Goal: Task Accomplishment & Management: Use online tool/utility

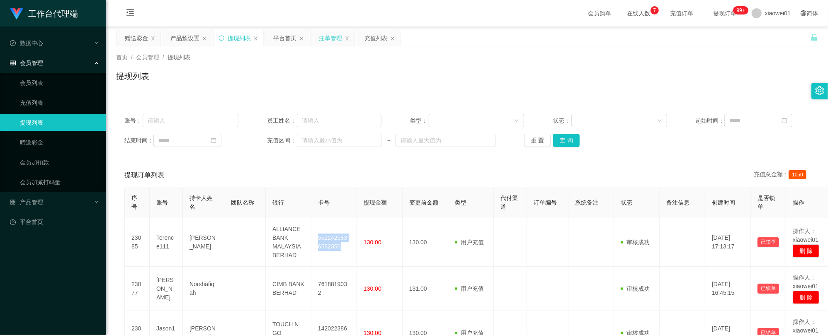
click at [334, 34] on div "注单管理" at bounding box center [330, 38] width 23 height 16
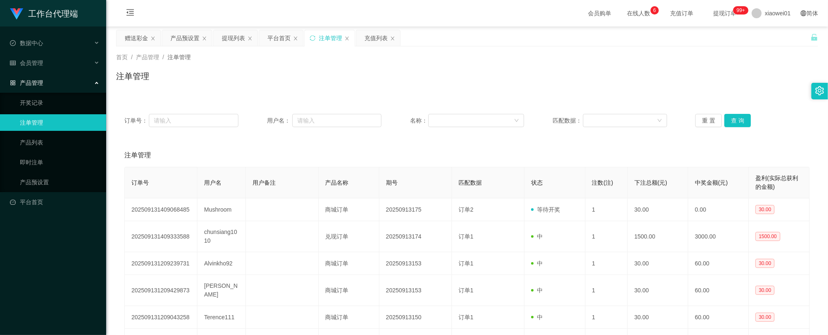
click at [745, 111] on div "订单号： 用户名： 名称： 匹配数据： 重 置 查 询" at bounding box center [467, 121] width 702 height 30
click at [735, 118] on button "查 询" at bounding box center [737, 120] width 27 height 13
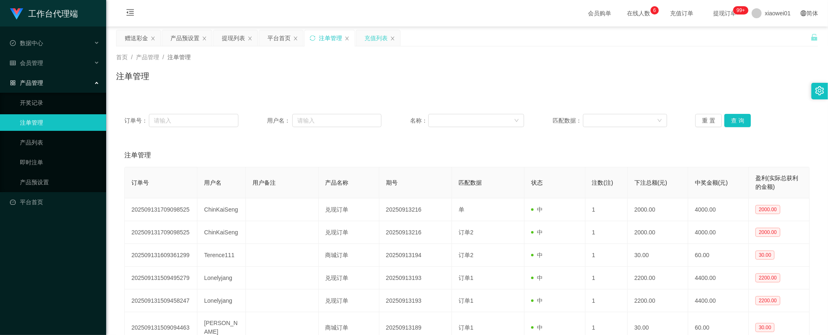
click at [373, 44] on div "充值列表" at bounding box center [375, 38] width 23 height 16
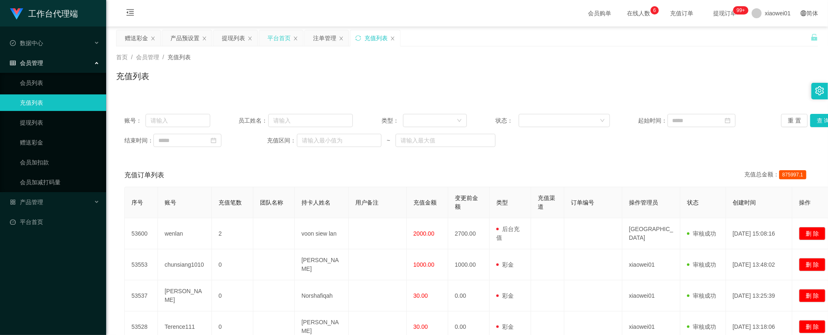
click at [276, 39] on div "平台首页" at bounding box center [278, 38] width 23 height 16
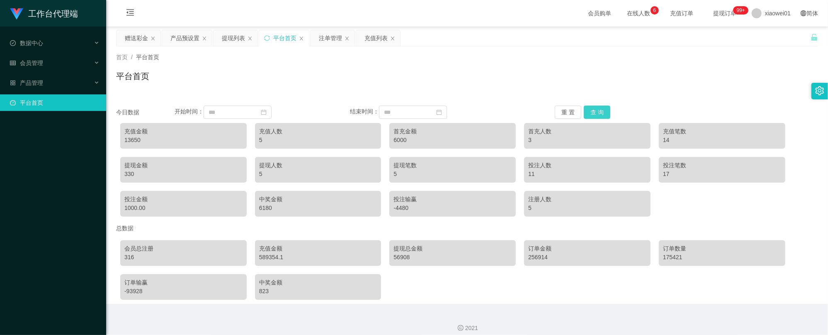
click at [601, 108] on button "查 询" at bounding box center [597, 112] width 27 height 13
click at [371, 39] on div "充值列表" at bounding box center [375, 38] width 23 height 16
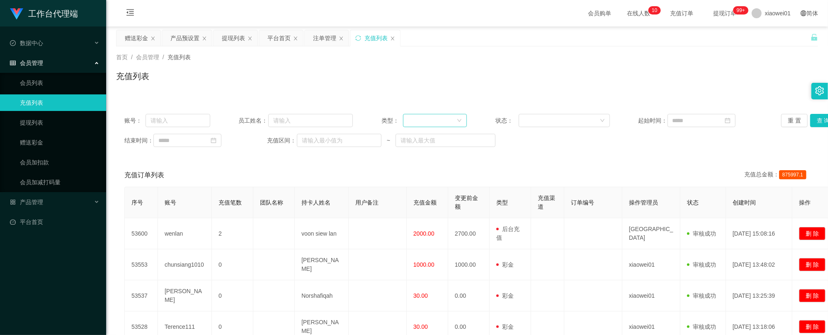
click at [415, 121] on div at bounding box center [432, 120] width 48 height 12
click at [428, 137] on li "后台充值" at bounding box center [432, 137] width 63 height 13
click at [810, 121] on button "查 询" at bounding box center [823, 120] width 27 height 13
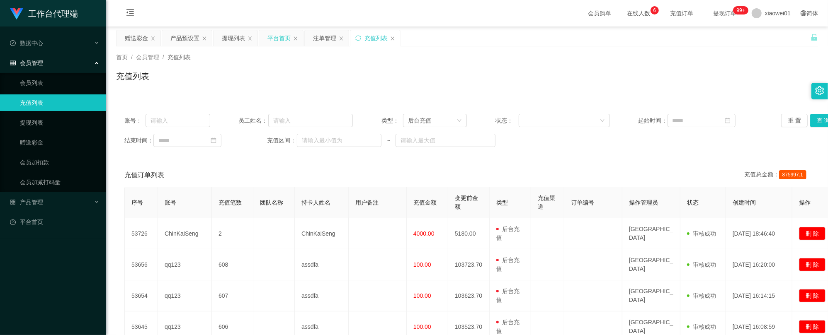
click at [286, 44] on div "平台首页" at bounding box center [278, 38] width 23 height 16
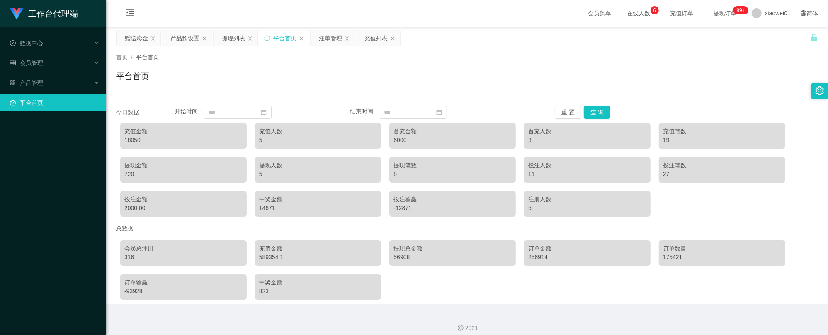
click at [141, 136] on div "充值金额" at bounding box center [183, 131] width 118 height 9
click at [140, 140] on div "18050" at bounding box center [183, 140] width 118 height 9
click at [136, 140] on div "18050" at bounding box center [183, 140] width 118 height 9
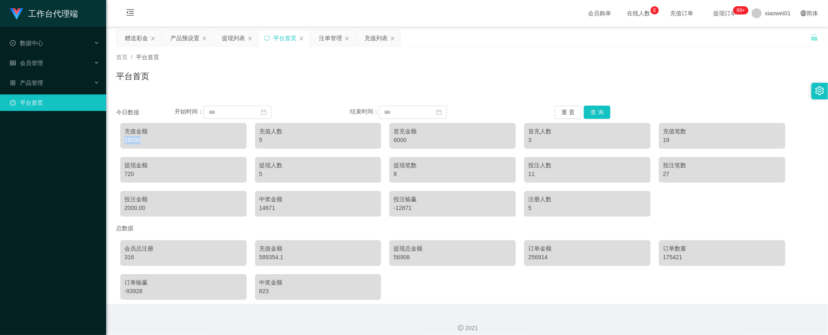
click at [136, 140] on div "18050" at bounding box center [183, 140] width 118 height 9
copy div "18050"
